Goal: Find specific page/section: Find specific page/section

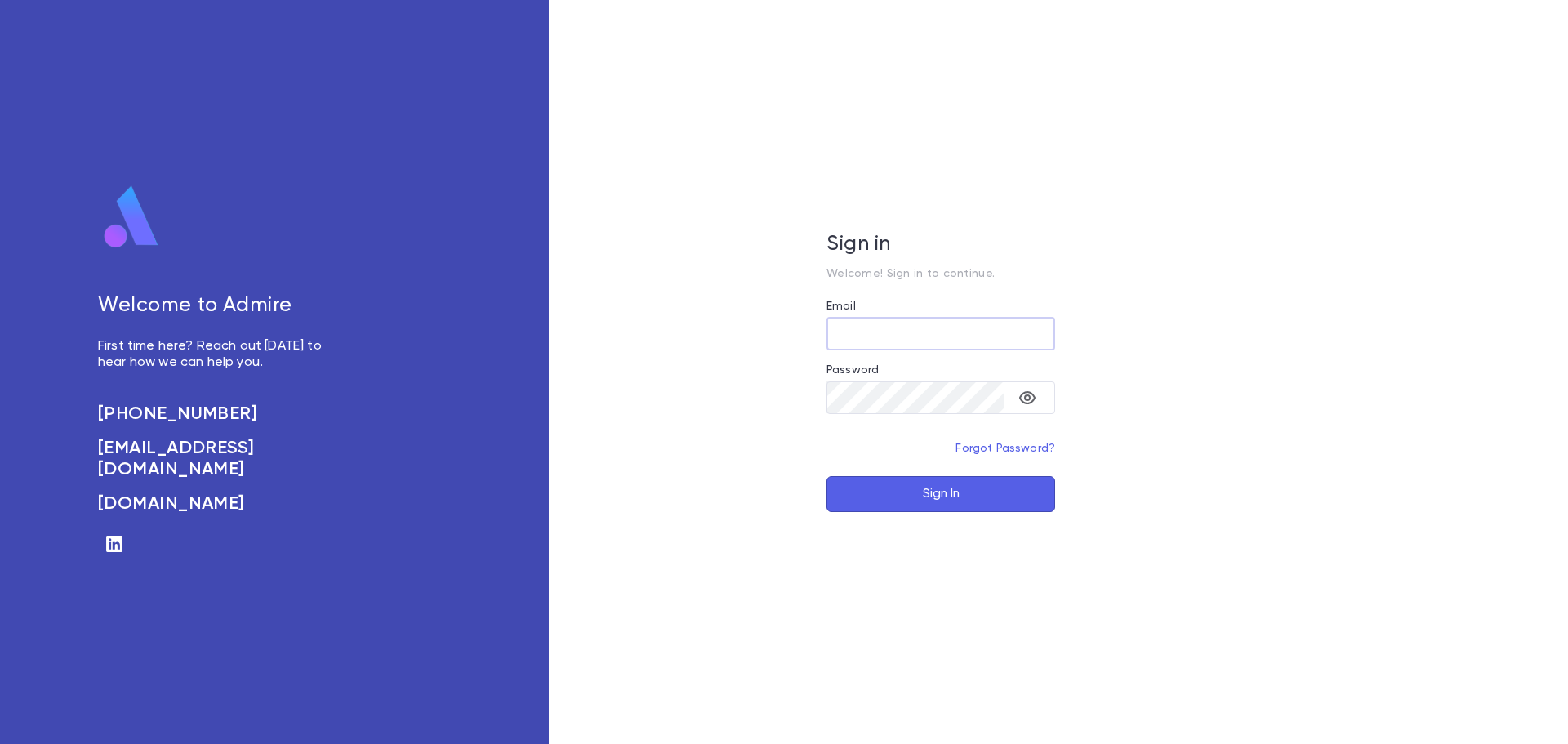
type input "**********"
click at [887, 506] on button "Sign In" at bounding box center [941, 494] width 229 height 36
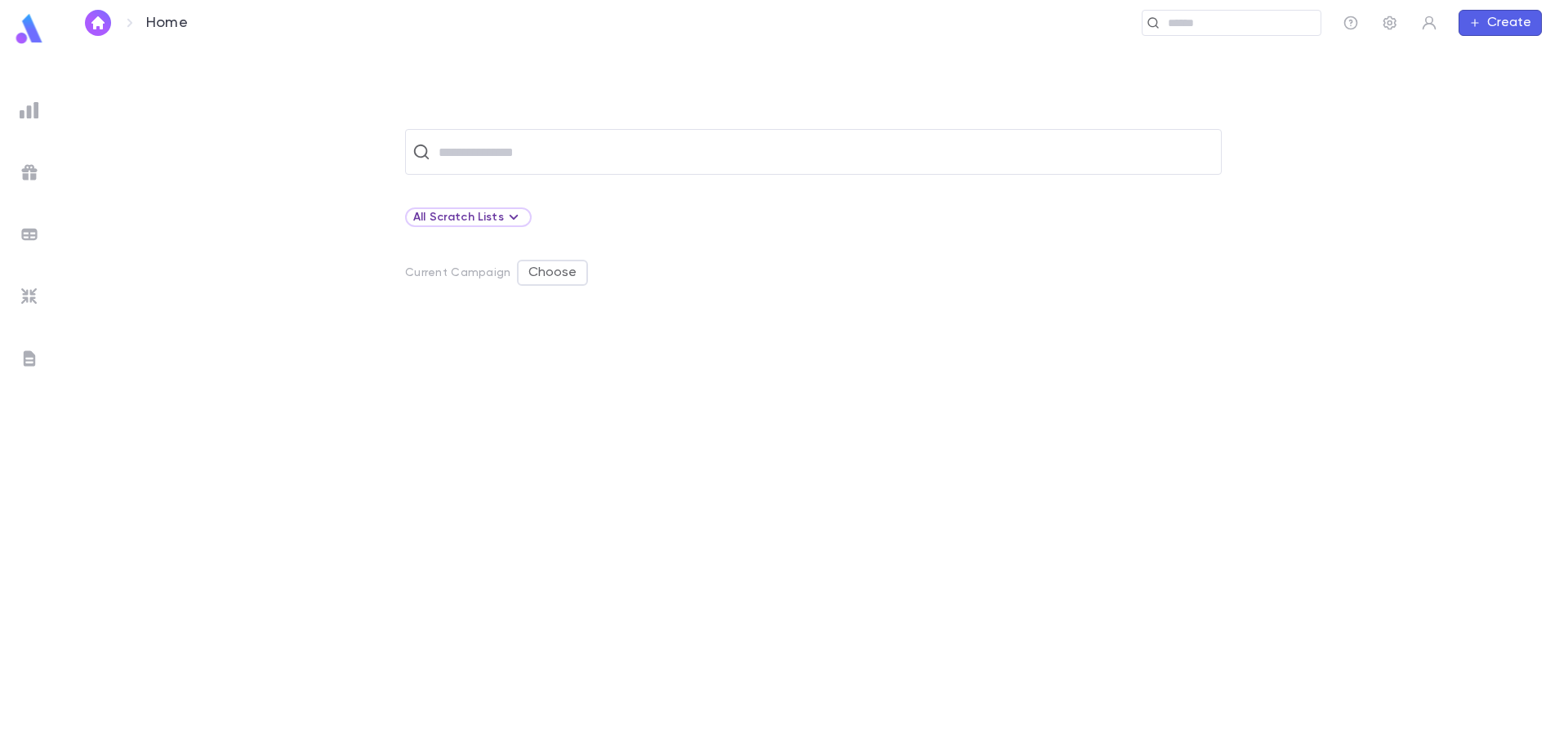
click at [30, 110] on img at bounding box center [29, 110] width 19 height 19
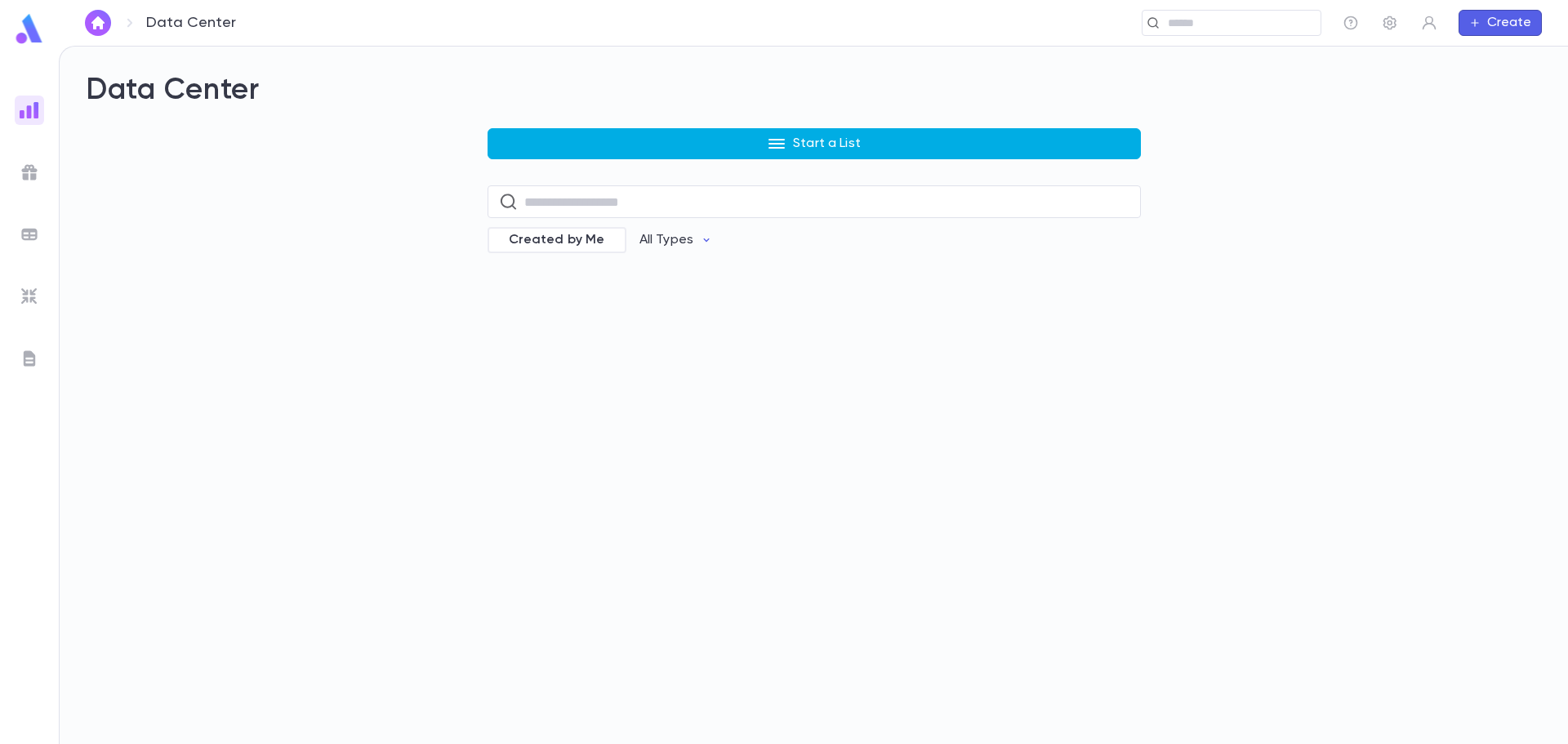
click at [651, 152] on button "Start a List" at bounding box center [814, 144] width 653 height 31
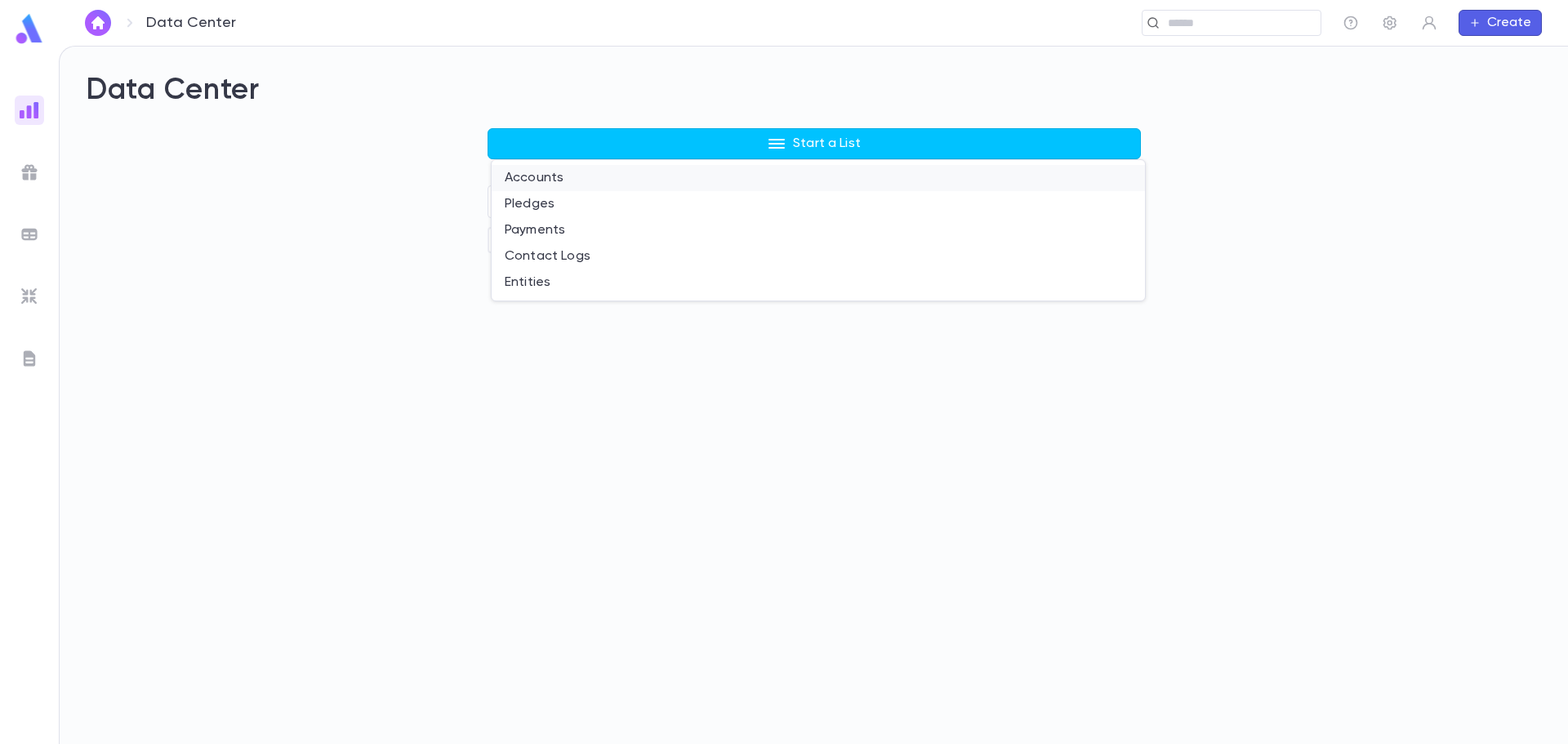
click at [571, 182] on li "Accounts" at bounding box center [818, 178] width 653 height 26
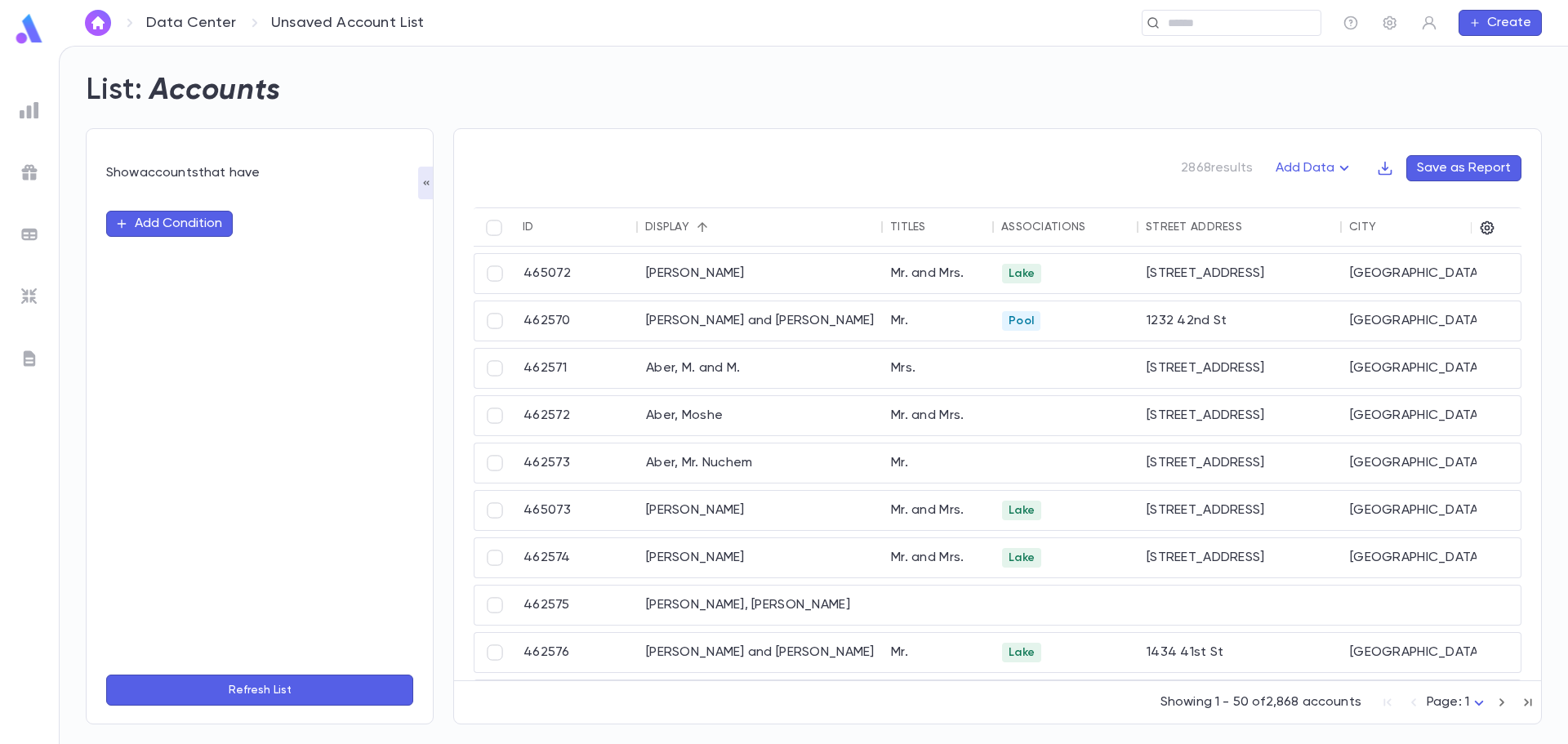
click at [1342, 170] on icon "button" at bounding box center [1345, 168] width 19 height 19
click at [1333, 227] on li "Giving History" at bounding box center [1332, 226] width 119 height 26
